Goal: Information Seeking & Learning: Find contact information

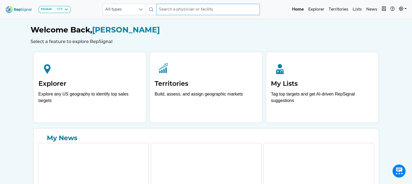
click at [161, 10] on input "text" at bounding box center [207, 9] width 103 height 11
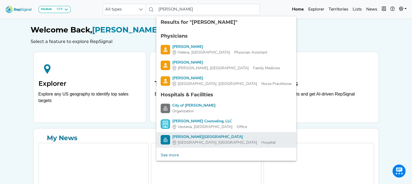
click at [189, 140] on span "[GEOGRAPHIC_DATA], [GEOGRAPHIC_DATA]" at bounding box center [217, 143] width 79 height 6
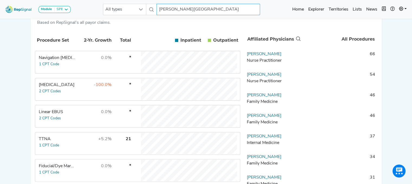
scroll to position [107, 0]
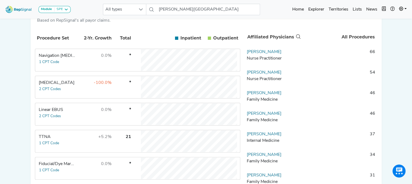
click at [84, 91] on td "-100.0%" at bounding box center [94, 87] width 35 height 22
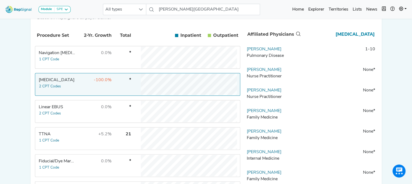
scroll to position [33, 0]
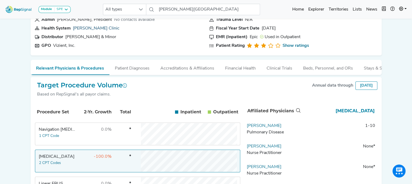
click at [83, 29] on link "[PERSON_NAME] Clinic" at bounding box center [96, 28] width 47 height 4
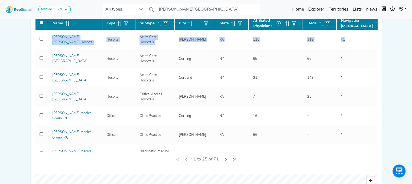
drag, startPoint x: 377, startPoint y: 90, endPoint x: 378, endPoint y: 43, distance: 46.3
click at [378, 43] on div "[PERSON_NAME] Clinic [PERSON_NAME], [GEOGRAPHIC_DATA] Admin [PERSON_NAME], Pres…" at bounding box center [205, 129] width 357 height 446
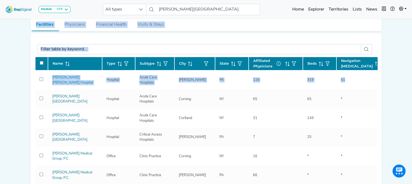
scroll to position [74, 0]
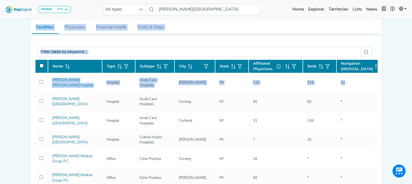
click at [388, 69] on div "Module SPE [MEDICAL_DATA] Disposable Bronchoscope SBRT SPE TTNA [MEDICAL_DATA] …" at bounding box center [206, 172] width 412 height 492
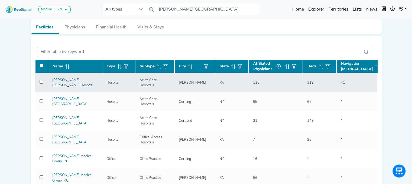
click at [64, 79] on link "[PERSON_NAME] [PERSON_NAME] Hospital" at bounding box center [72, 83] width 41 height 9
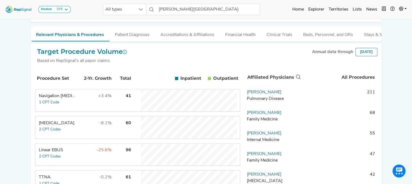
scroll to position [83, 0]
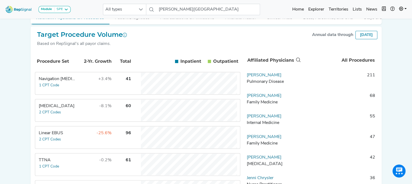
click at [84, 83] on td "+3.4%" at bounding box center [94, 84] width 35 height 22
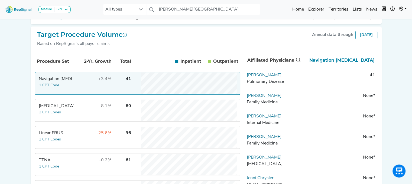
scroll to position [0, 0]
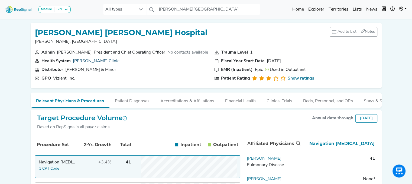
click at [89, 62] on link "[PERSON_NAME] Clinic" at bounding box center [96, 61] width 47 height 4
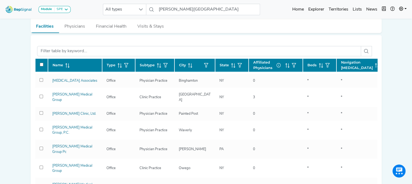
scroll to position [266, 0]
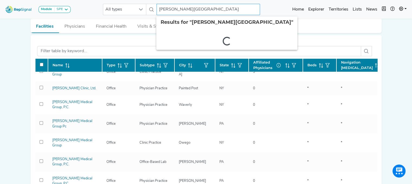
drag, startPoint x: 174, startPoint y: 8, endPoint x: 237, endPoint y: 9, distance: 63.4
click at [237, 9] on input "[PERSON_NAME][GEOGRAPHIC_DATA]" at bounding box center [207, 9] width 103 height 11
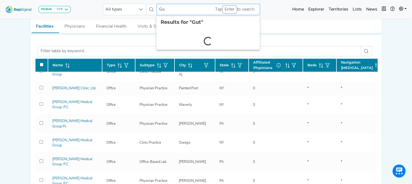
type input "G"
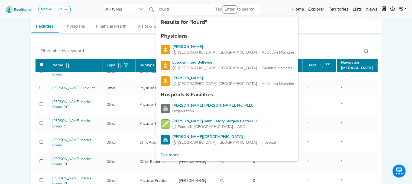
click at [123, 9] on span "All types" at bounding box center [119, 9] width 32 height 11
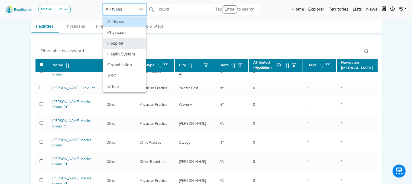
click at [119, 41] on li "Hospital" at bounding box center [124, 43] width 43 height 11
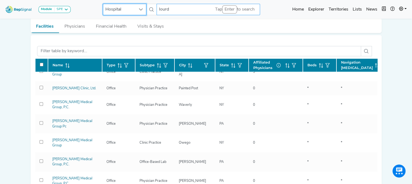
click at [187, 11] on input "lourd" at bounding box center [207, 9] width 103 height 11
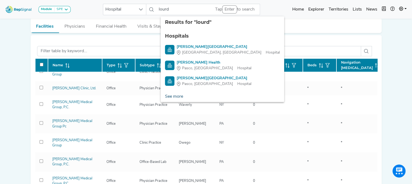
click at [171, 99] on link "See more" at bounding box center [174, 96] width 27 height 11
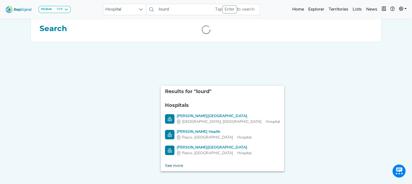
scroll to position [0, 4]
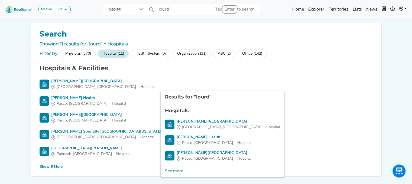
click at [42, 166] on div "Show 6 More" at bounding box center [51, 167] width 23 height 6
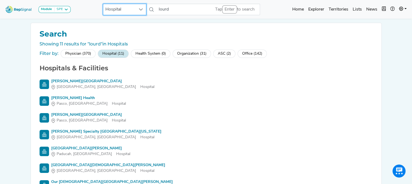
click at [132, 9] on span "Hospital" at bounding box center [119, 9] width 32 height 11
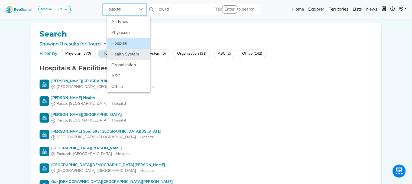
click at [128, 56] on li "Health System" at bounding box center [128, 54] width 43 height 11
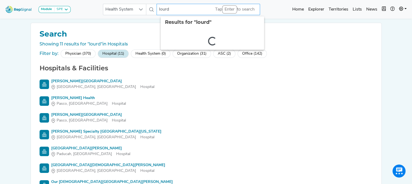
drag, startPoint x: 172, startPoint y: 9, endPoint x: 149, endPoint y: 15, distance: 23.2
click at [149, 15] on div "Health System lourd 2 results are available" at bounding box center [181, 9] width 157 height 11
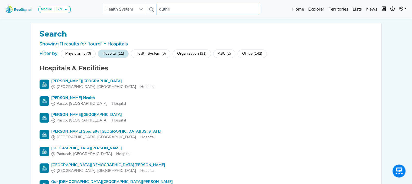
type input "[PERSON_NAME]"
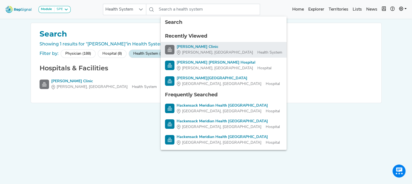
click at [181, 46] on div "[PERSON_NAME] Clinic" at bounding box center [230, 47] width 106 height 6
type input "[PERSON_NAME] Clinic"
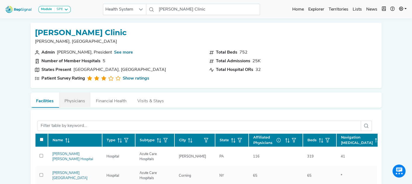
drag, startPoint x: 413, startPoint y: 32, endPoint x: 68, endPoint y: 104, distance: 352.3
click at [68, 104] on button "Physicians" at bounding box center [74, 100] width 31 height 15
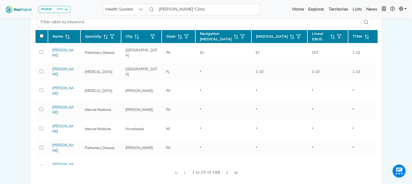
scroll to position [110, 4]
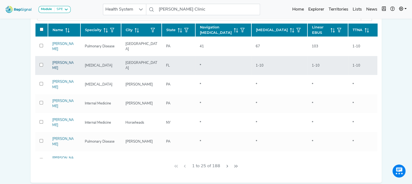
drag, startPoint x: 69, startPoint y: 63, endPoint x: 48, endPoint y: 57, distance: 22.4
click at [49, 60] on div "[PERSON_NAME]" at bounding box center [64, 65] width 30 height 10
copy link "[PERSON_NAME]"
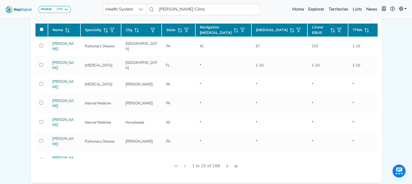
click at [312, 29] on span "Linear EBUS" at bounding box center [320, 30] width 16 height 10
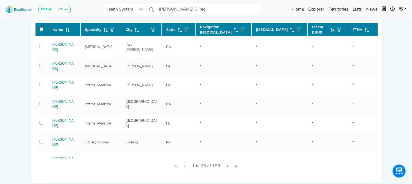
scroll to position [1, 0]
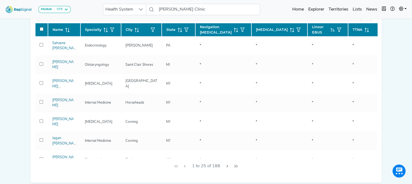
click at [312, 28] on span "Linear EBUS" at bounding box center [320, 29] width 16 height 10
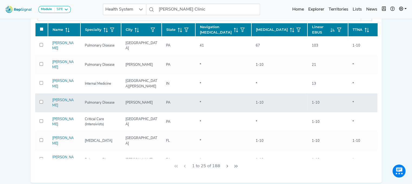
drag, startPoint x: 71, startPoint y: 90, endPoint x: 48, endPoint y: 91, distance: 23.3
click at [49, 98] on div "[PERSON_NAME]" at bounding box center [64, 103] width 30 height 10
copy link "[PERSON_NAME]"
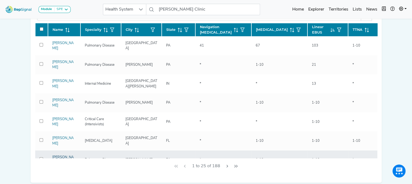
drag, startPoint x: 69, startPoint y: 147, endPoint x: 48, endPoint y: 140, distance: 22.7
click at [49, 155] on div "[PERSON_NAME]" at bounding box center [64, 160] width 30 height 10
copy link "[PERSON_NAME]"
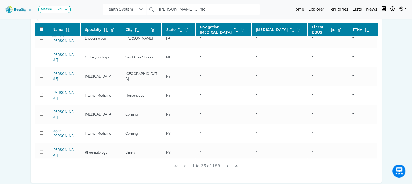
scroll to position [142, 0]
